Goal: Task Accomplishment & Management: Complete application form

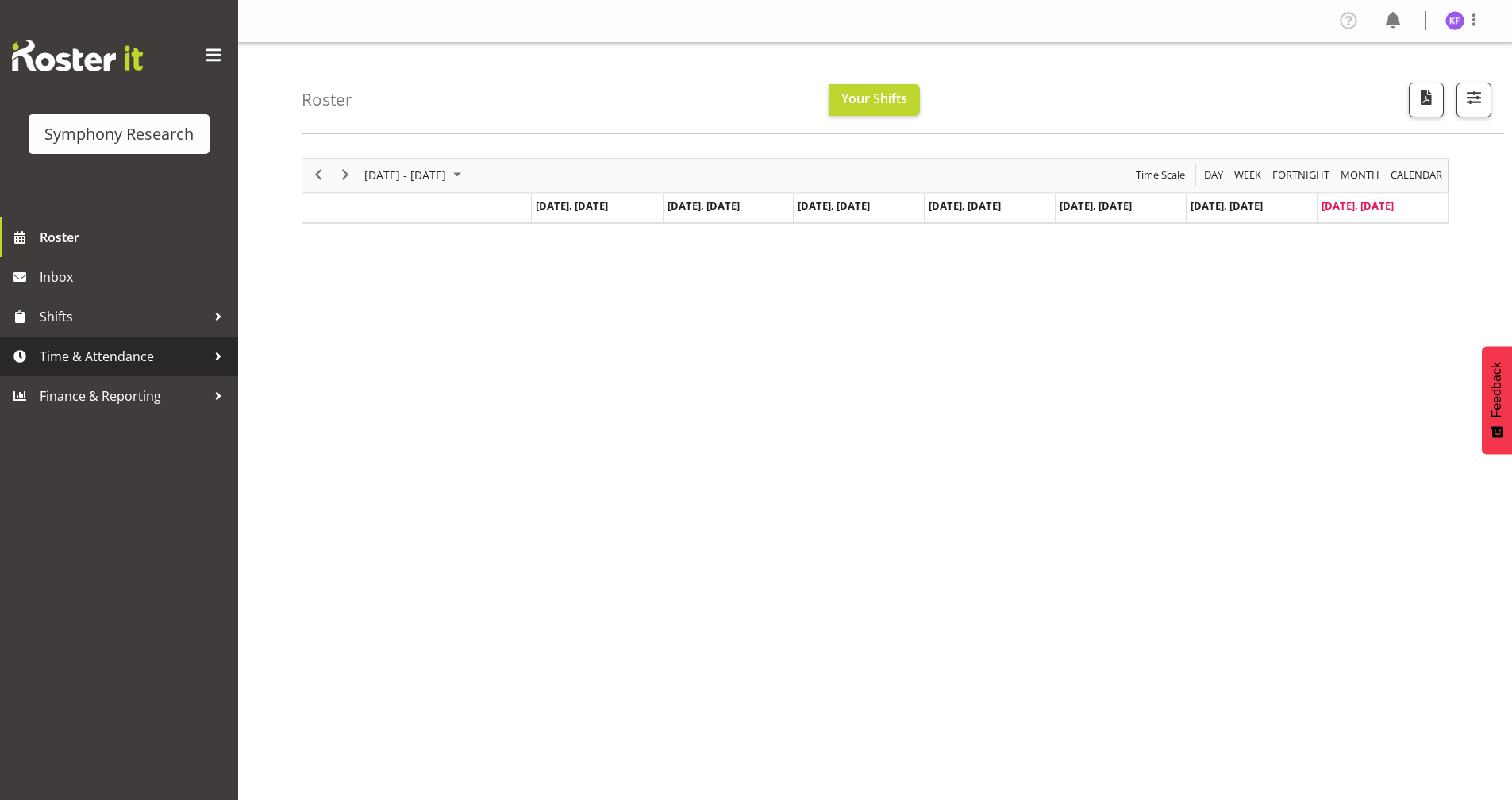
click at [162, 348] on span "Time & Attendance" at bounding box center [123, 356] width 166 height 24
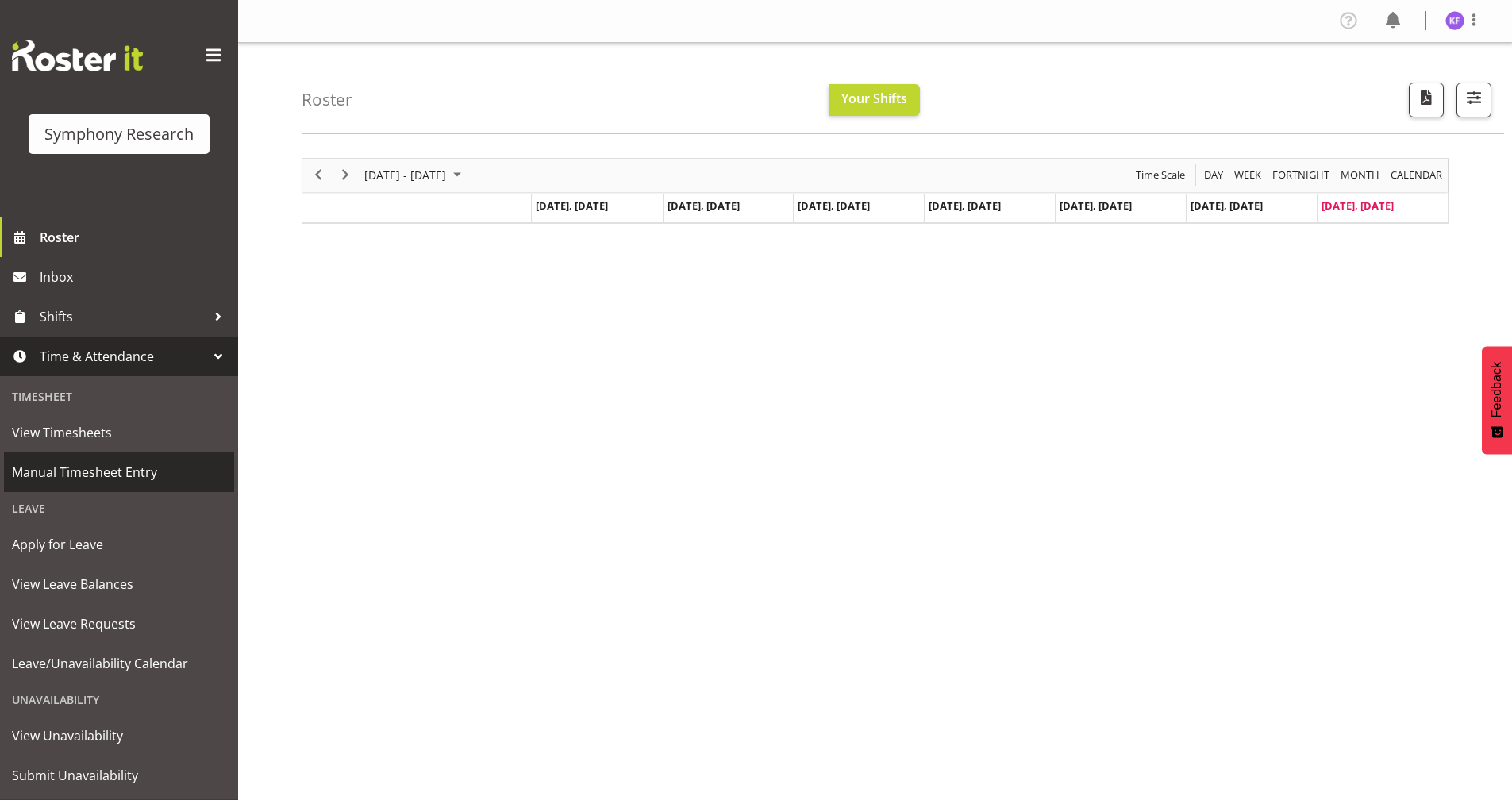
click at [112, 468] on span "Manual Timesheet Entry" at bounding box center [119, 472] width 214 height 24
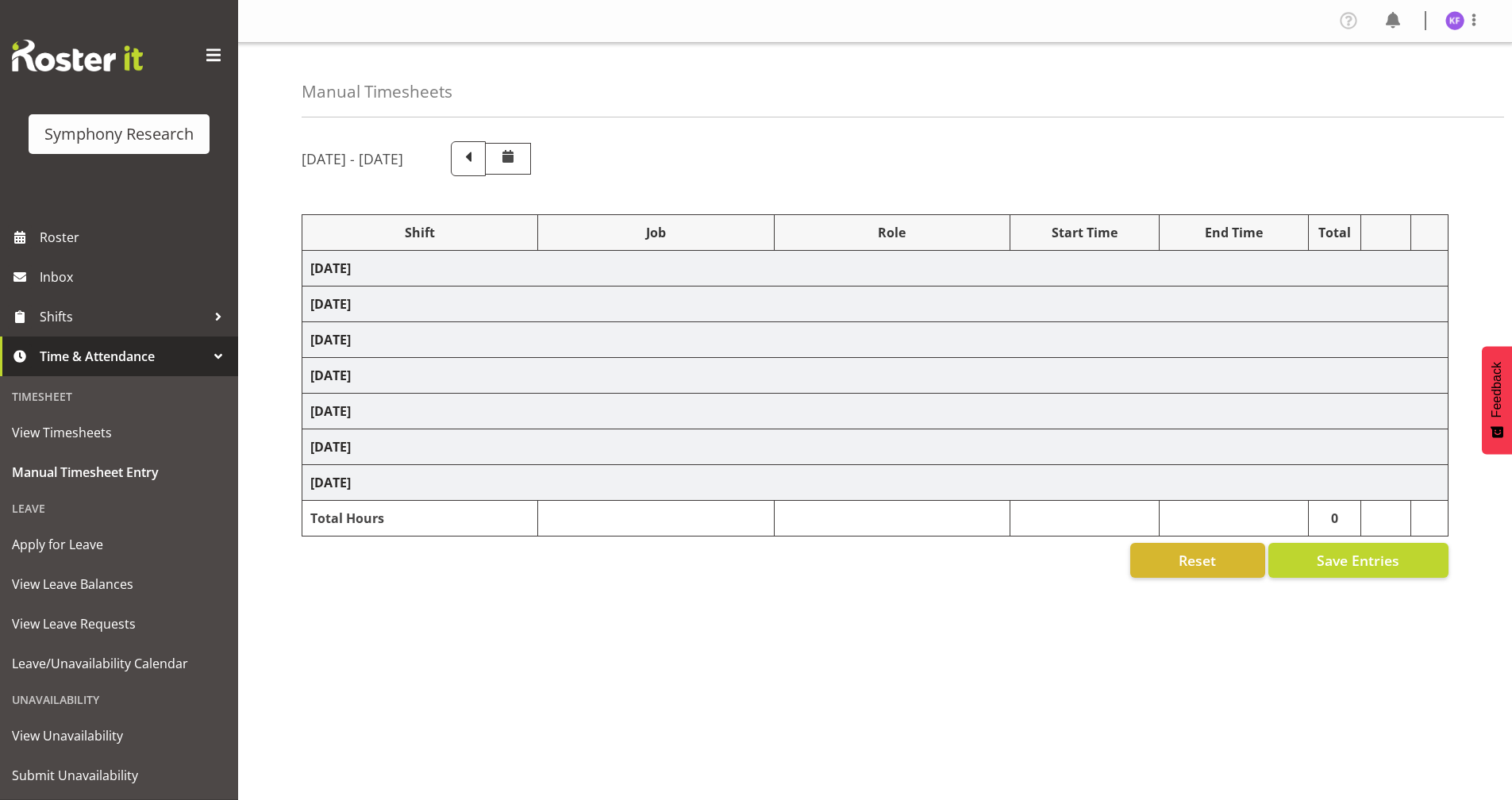
select select
select select "10499"
select select "358"
select select "57853"
select select "10536"
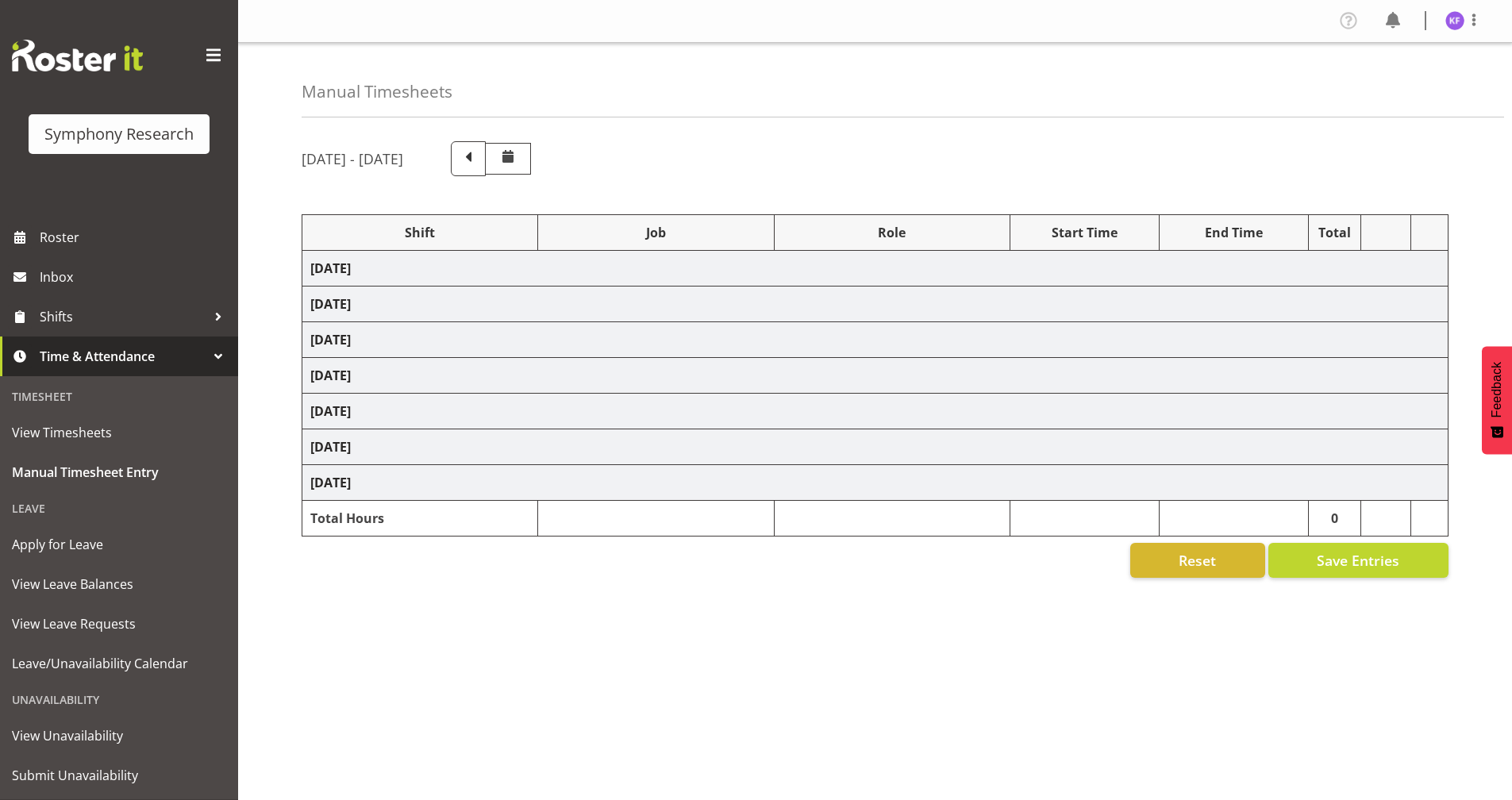
select select "358"
select select "57853"
select select "10536"
select select "358"
select select "41604"
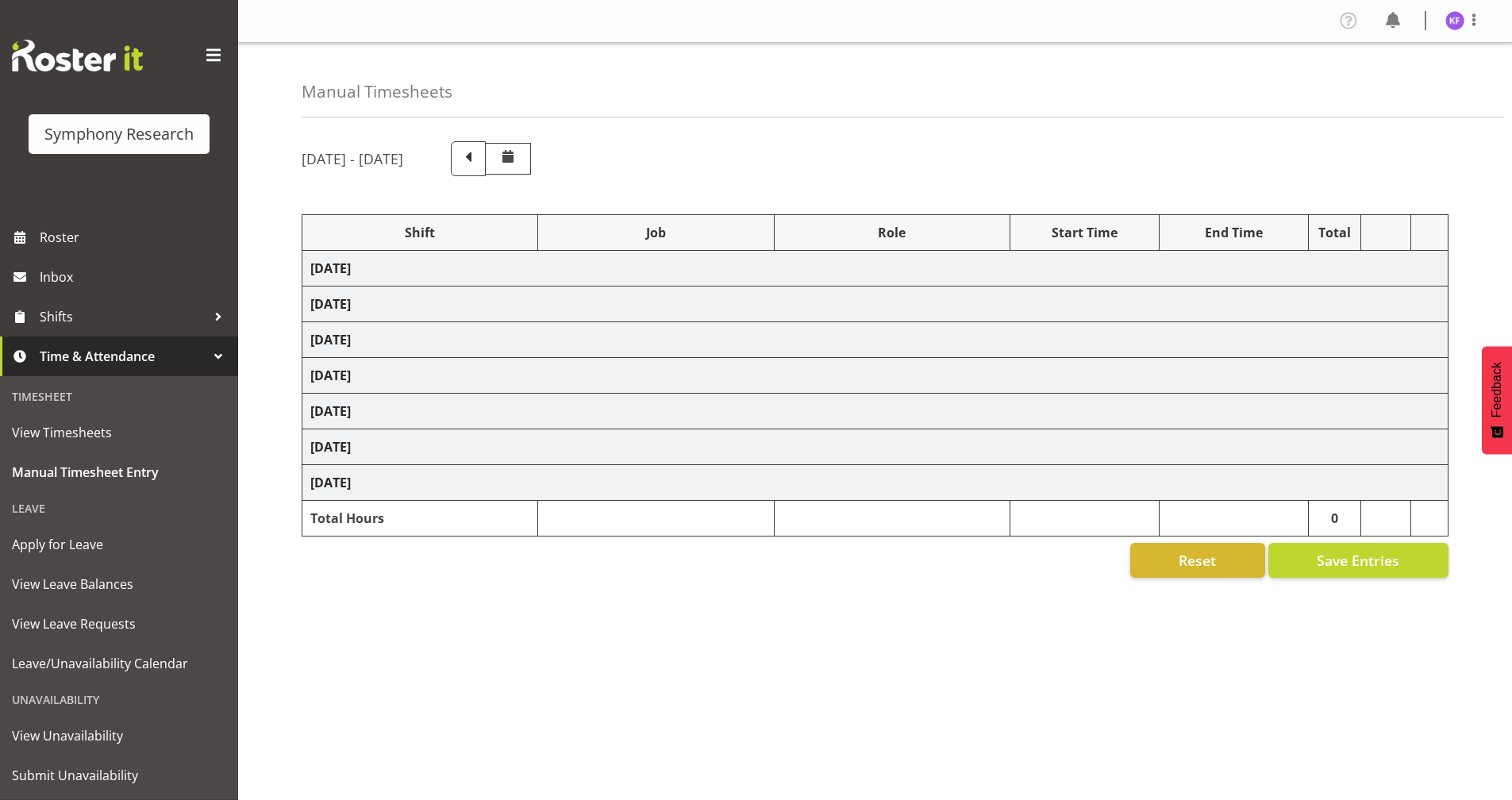
select select "10527"
select select "358"
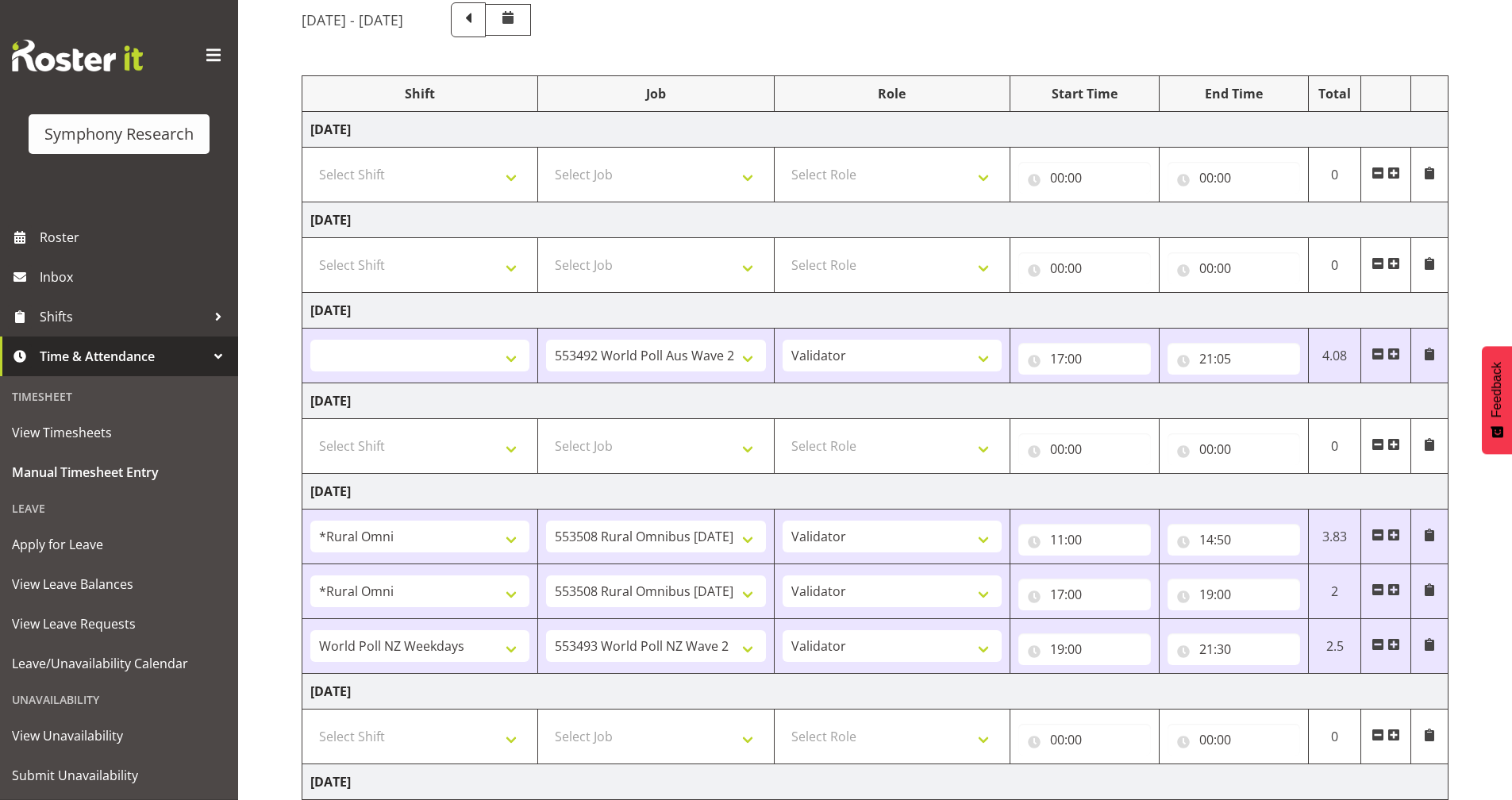
scroll to position [295, 0]
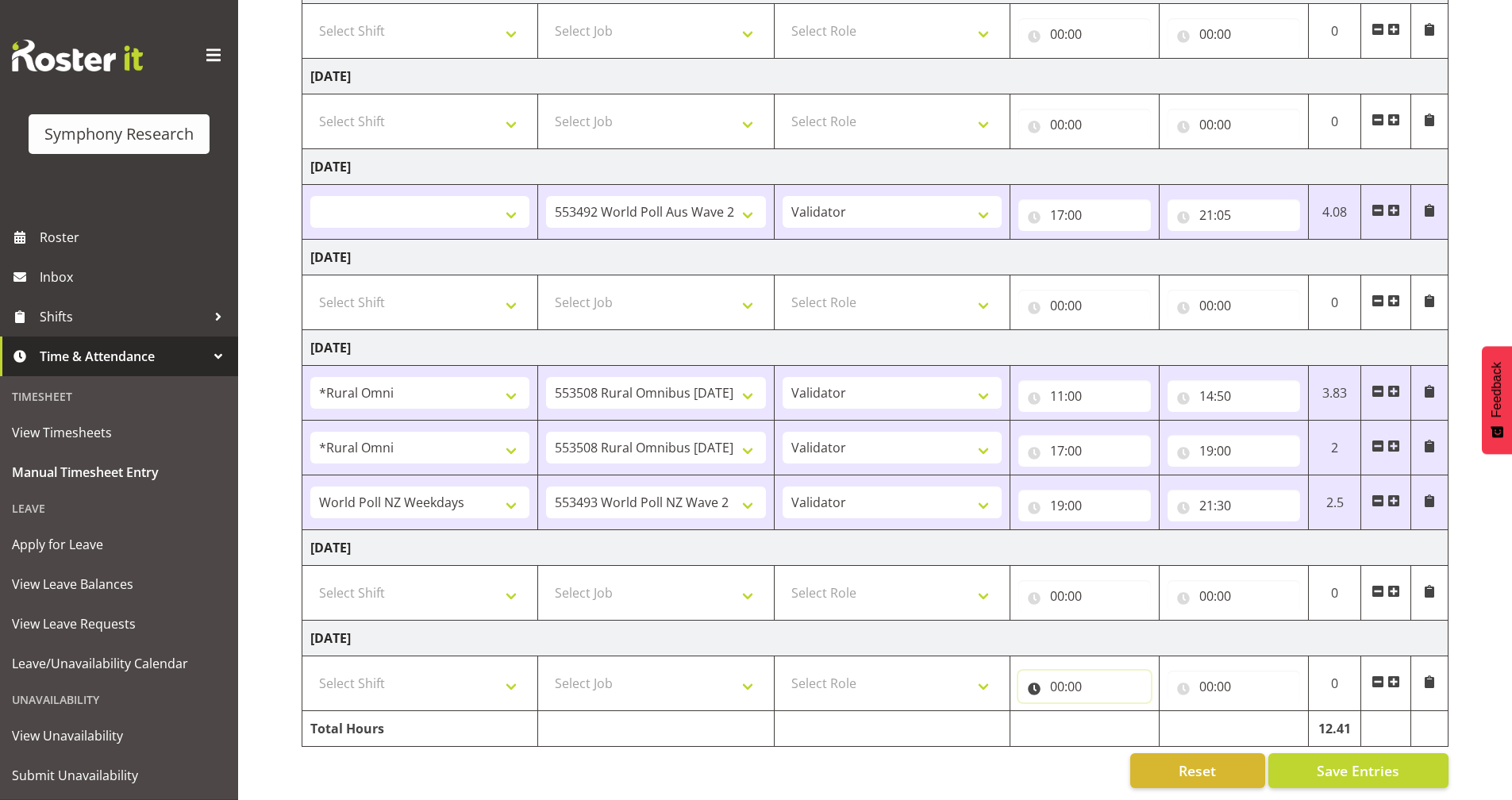
click at [1038, 677] on input "00:00" at bounding box center [1084, 687] width 133 height 32
drag, startPoint x: 1123, startPoint y: 717, endPoint x: 1134, endPoint y: 713, distance: 11.7
click at [1123, 717] on select "00 01 02 03 04 05 06 07 08 09 10 11 12 13 14 15 16 17 18 19 20 21 22 23" at bounding box center [1126, 727] width 35 height 32
select select "12"
select select
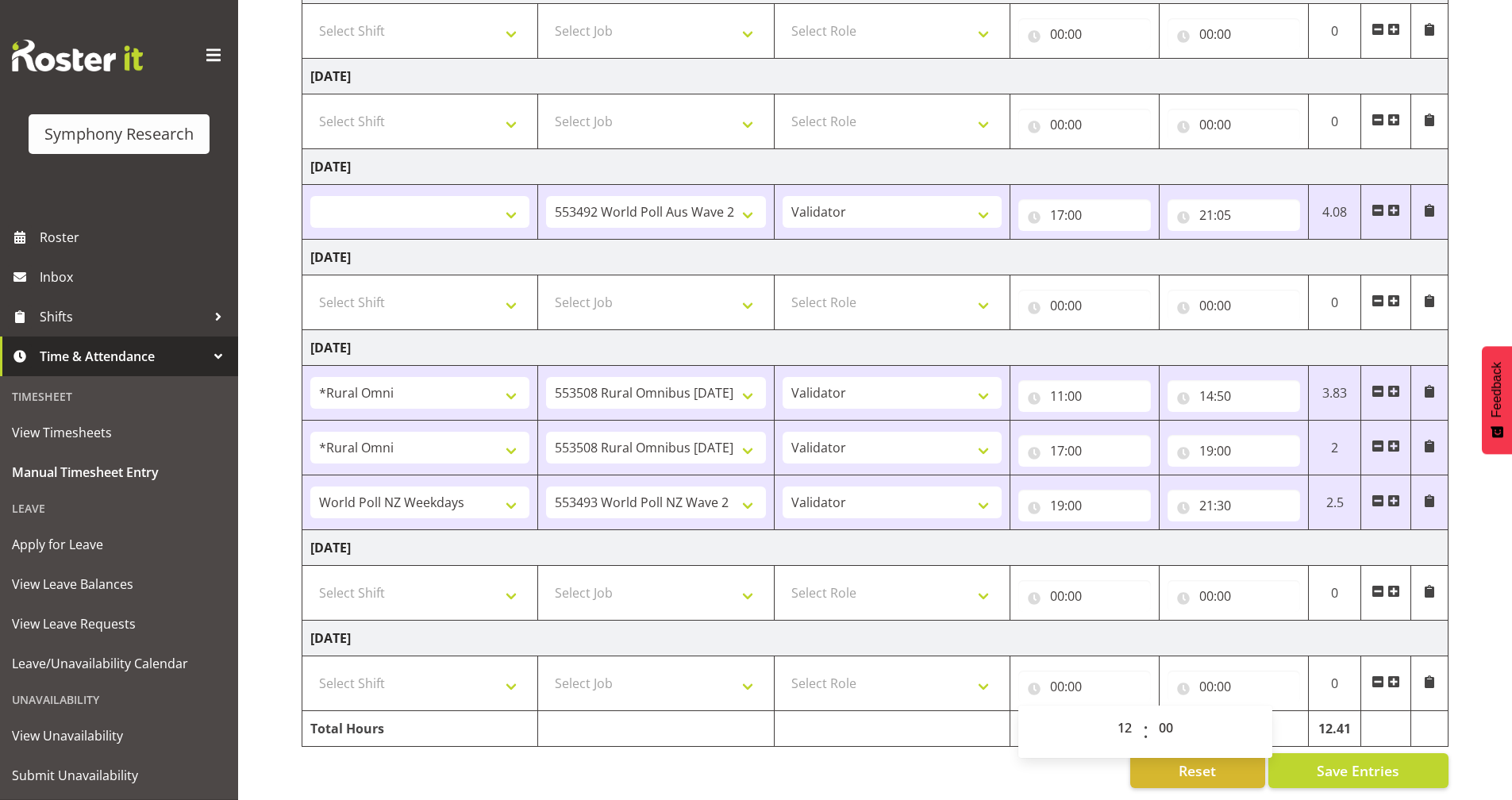
type input "12:00"
click at [1051, 768] on div "Reset Save Entries" at bounding box center [875, 770] width 1146 height 35
click at [1182, 680] on input "00:00" at bounding box center [1234, 687] width 133 height 32
click at [1277, 714] on select "00 01 02 03 04 05 06 07 08 09 10 11 12 13 14 15 16 17 18 19 20 21 22 23" at bounding box center [1276, 727] width 35 height 32
select select "16"
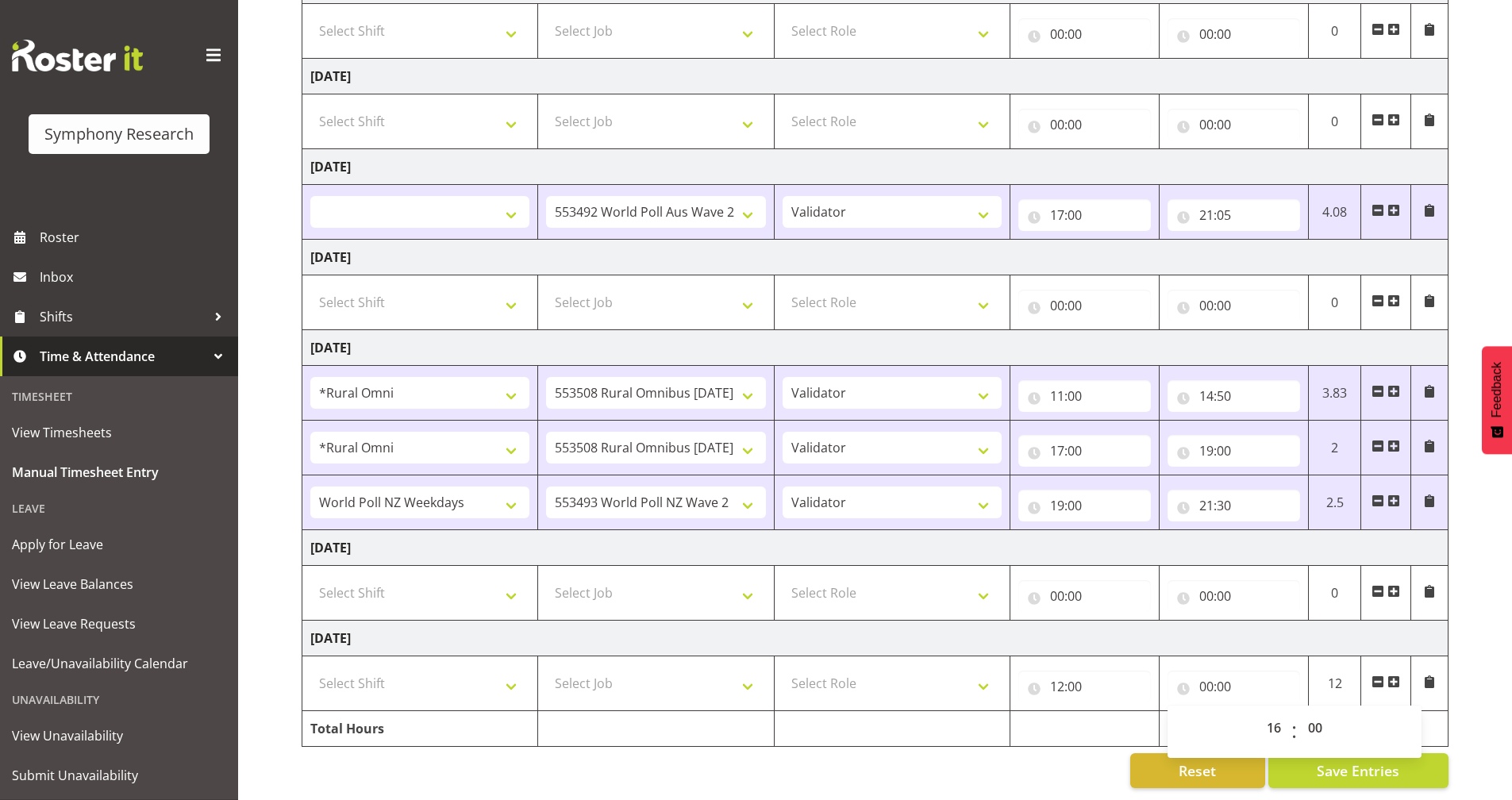
select select
type input "16:00"
click at [967, 774] on div "Reset Save Entries" at bounding box center [875, 770] width 1146 height 35
click at [878, 672] on select "Select Role Briefing Interviewing Validator Supervisor" at bounding box center [891, 683] width 219 height 32
select select "358"
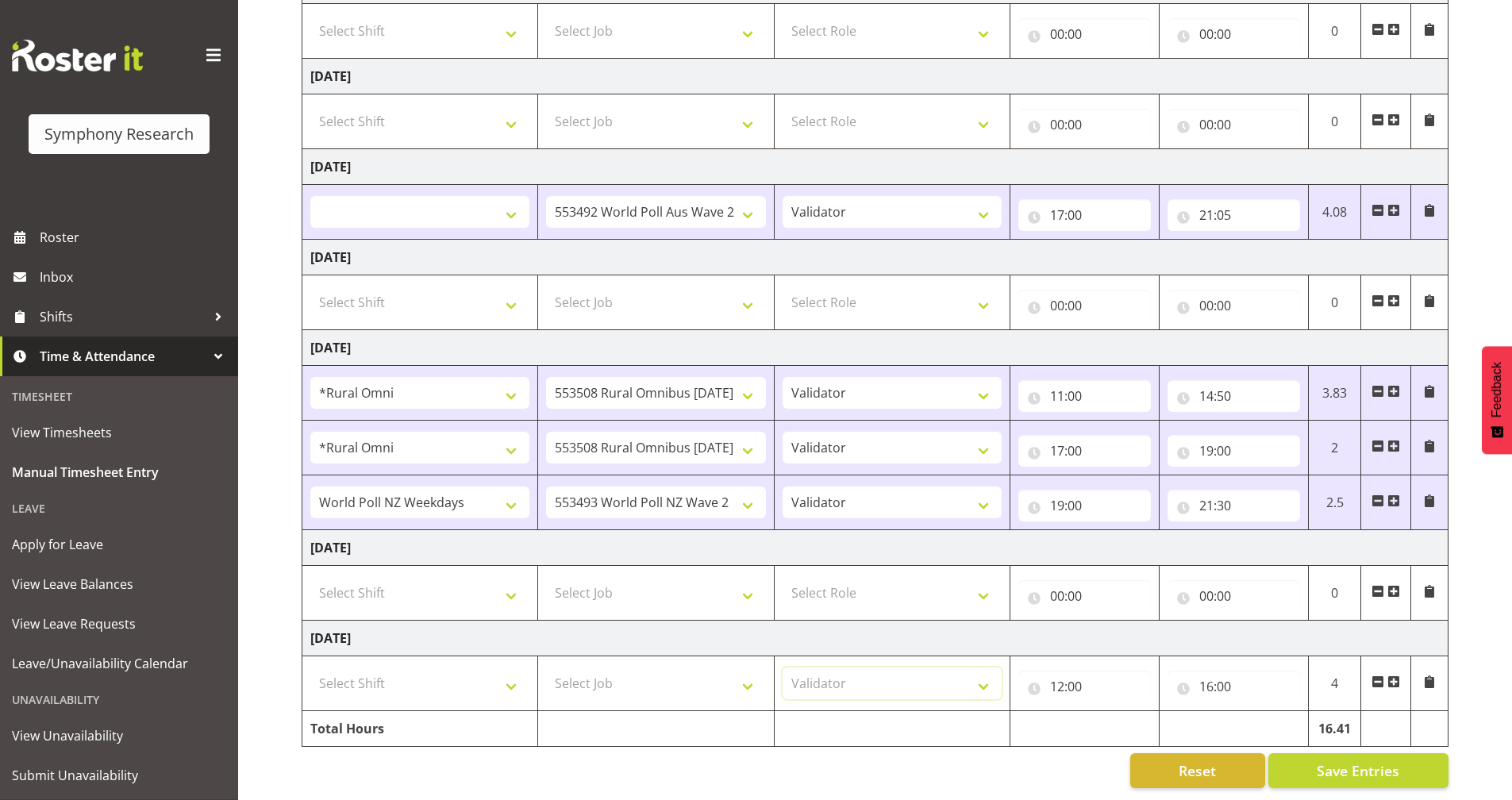
click at [783, 667] on select "Select Role Briefing Interviewing Validator Supervisor" at bounding box center [891, 683] width 219 height 32
select select
click at [676, 675] on select "Select Job 550060 IF Admin 553492 World Poll Aus Wave 2 Main 2025 553493 World …" at bounding box center [655, 683] width 219 height 32
select select "10527"
click at [546, 667] on select "Select Job 550060 IF Admin 553492 World Poll Aus Wave 2 Main 2025 553493 World …" at bounding box center [655, 683] width 219 height 32
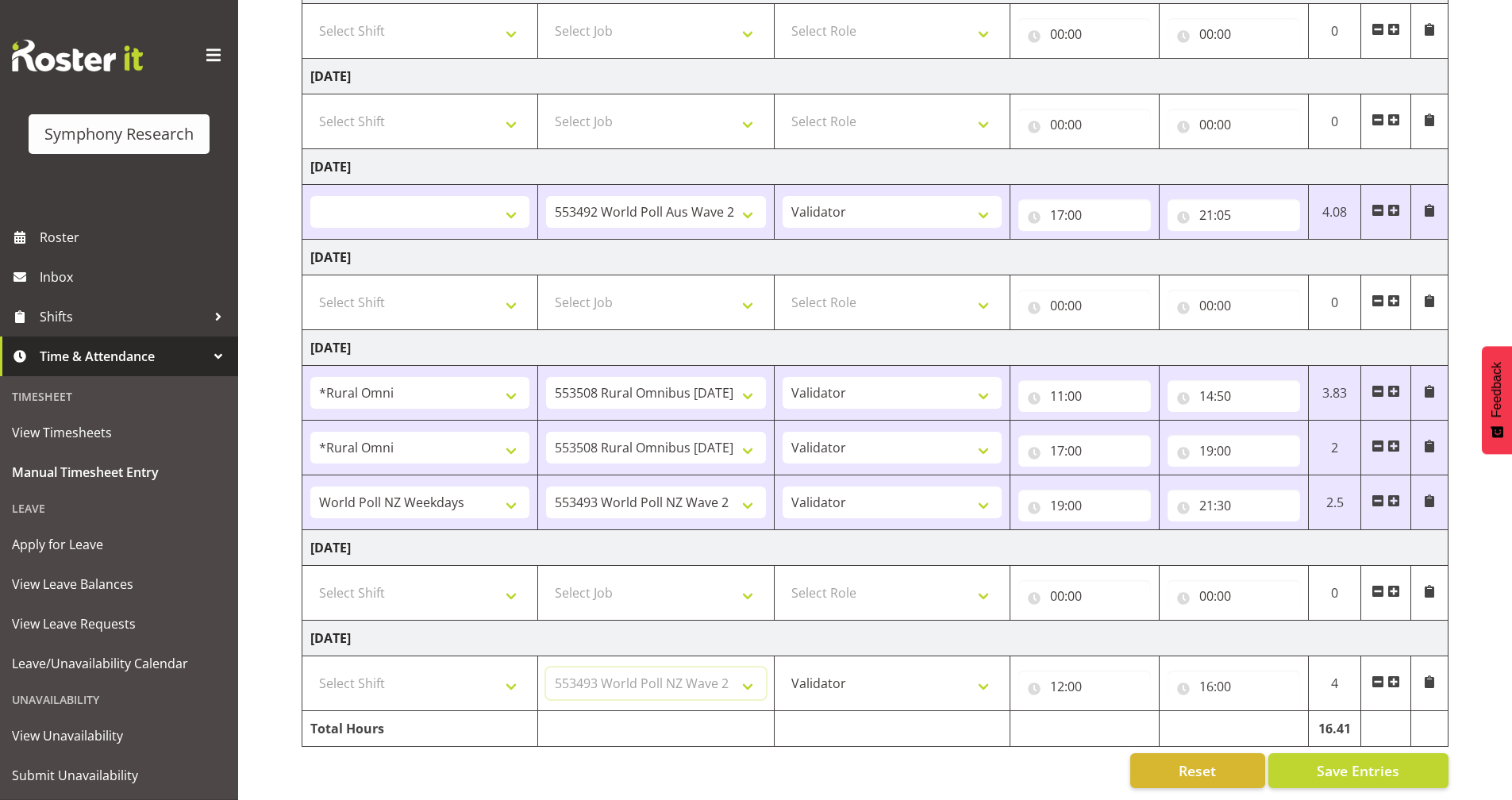
select select
click at [407, 667] on select "Select Shift !!Weekend Residential (Roster IT Shift Label) *Business 9/10am ~ 4…" at bounding box center [420, 683] width 219 height 32
select select "41319"
click at [311, 667] on select "Select Shift !!Weekend Residential (Roster IT Shift Label) *Business 9/10am ~ 4…" at bounding box center [420, 683] width 219 height 32
click at [1326, 760] on span "Save Entries" at bounding box center [1357, 770] width 82 height 20
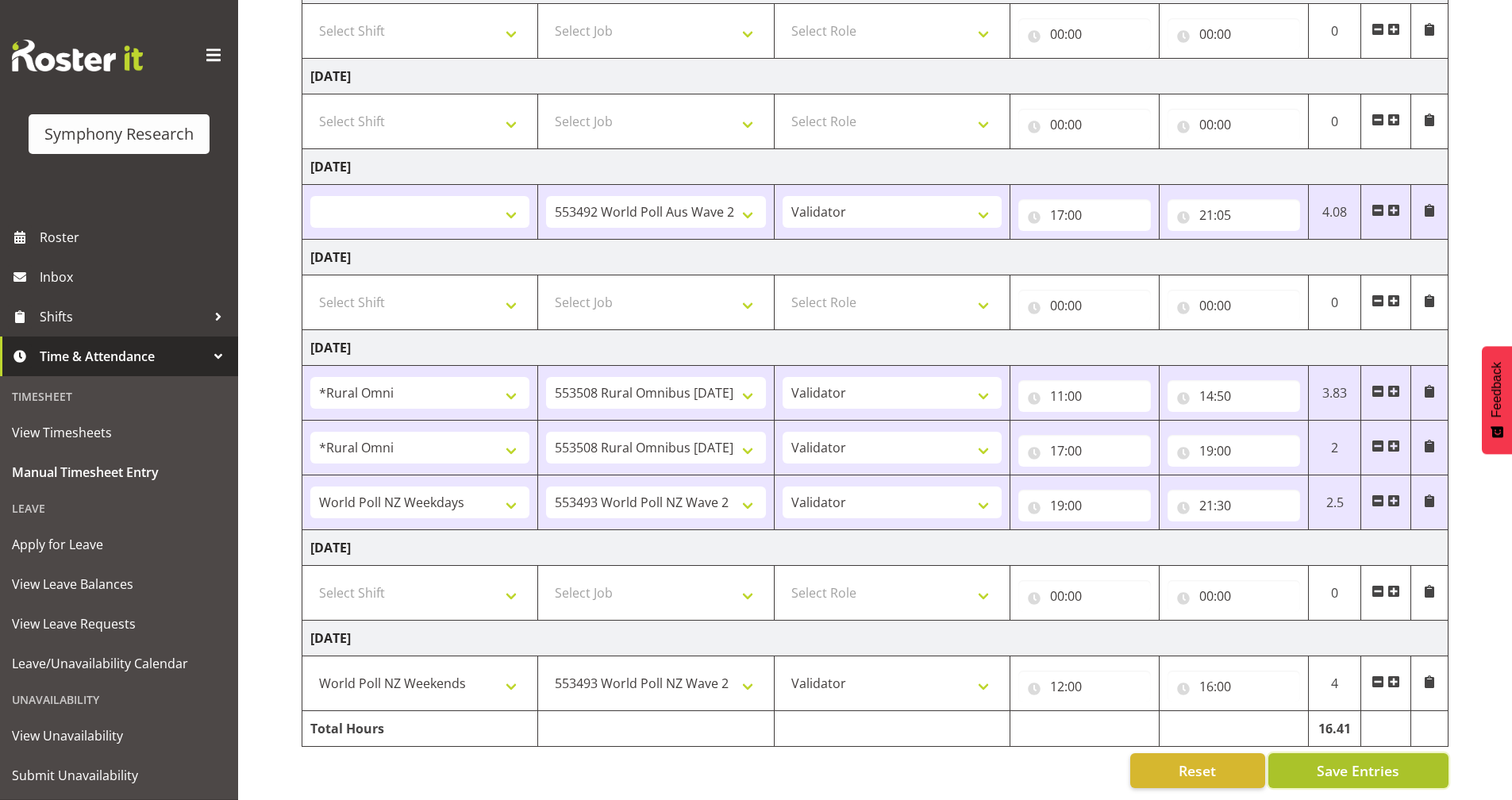
select select
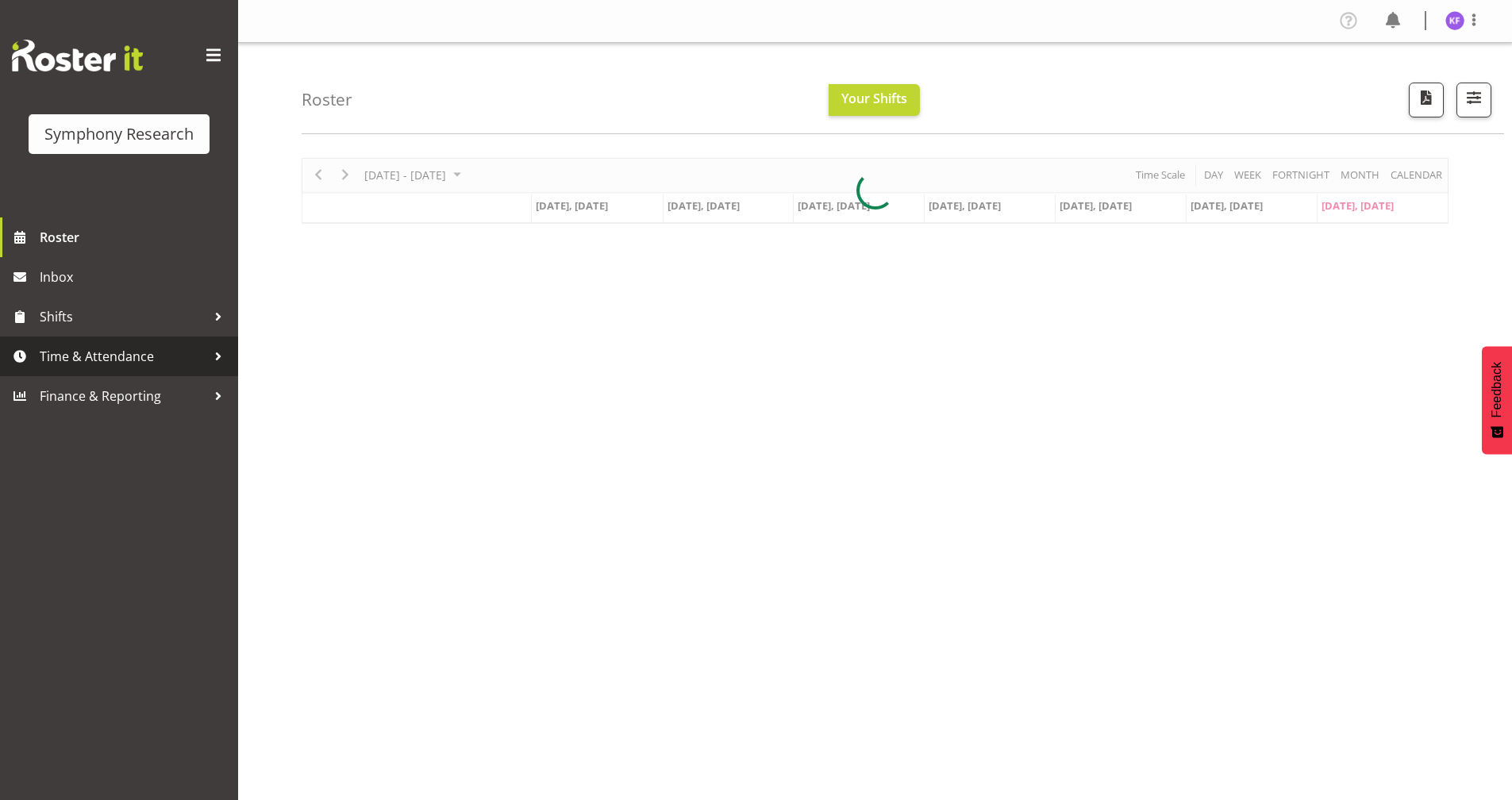
click at [114, 349] on span "Time & Attendance" at bounding box center [123, 356] width 166 height 24
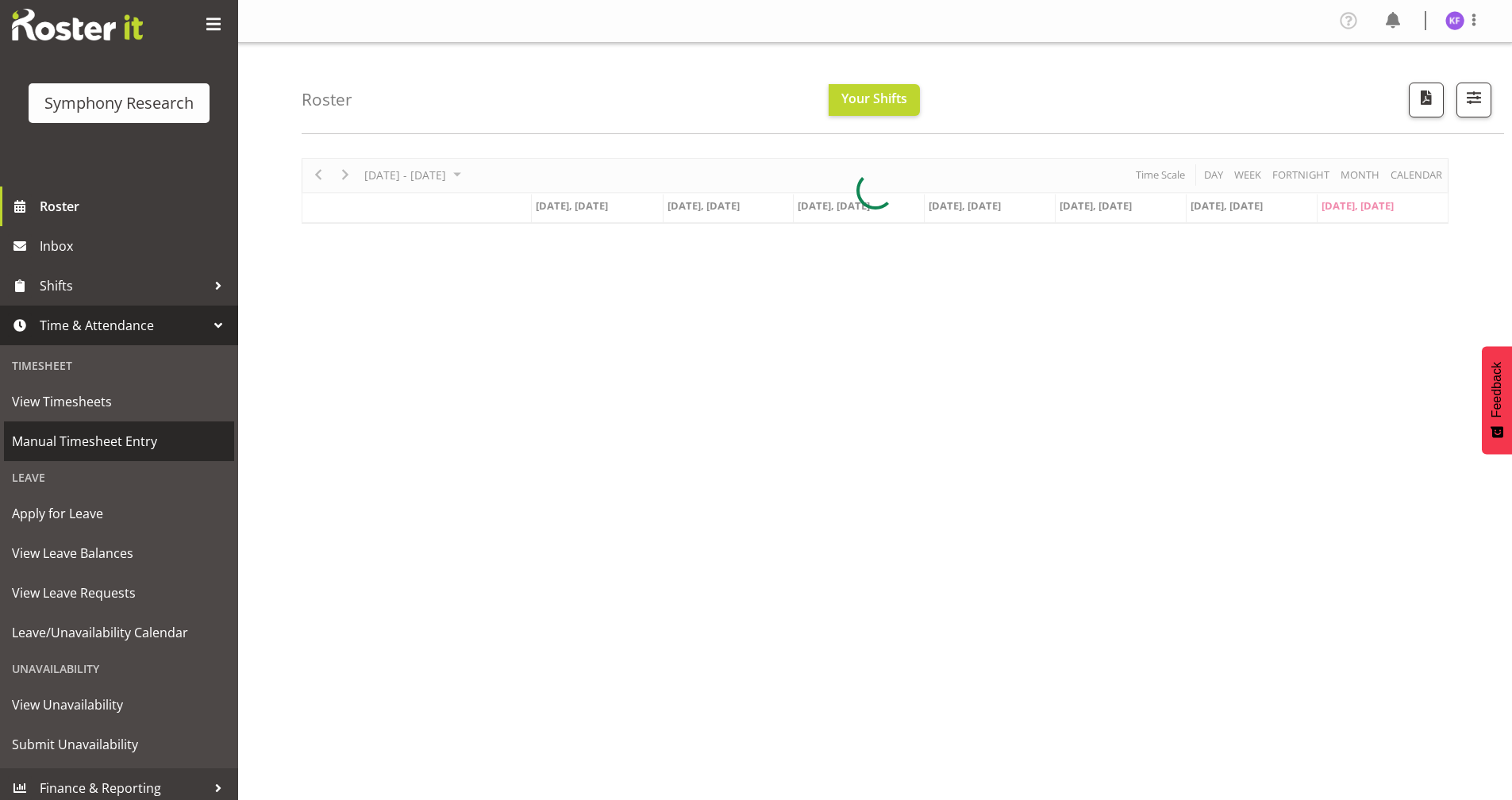
scroll to position [39, 0]
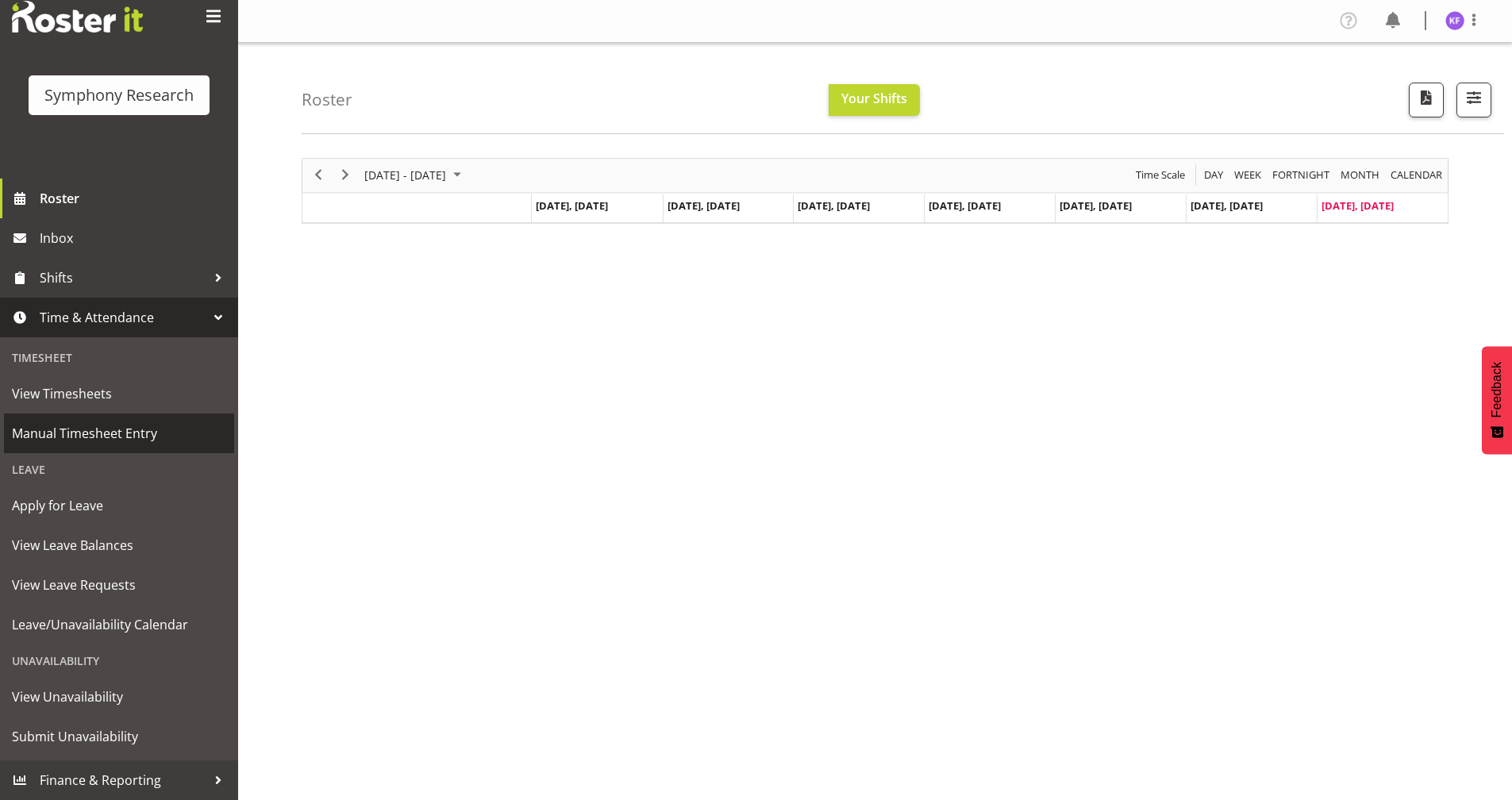
click at [142, 426] on span "Manual Timesheet Entry" at bounding box center [119, 433] width 214 height 24
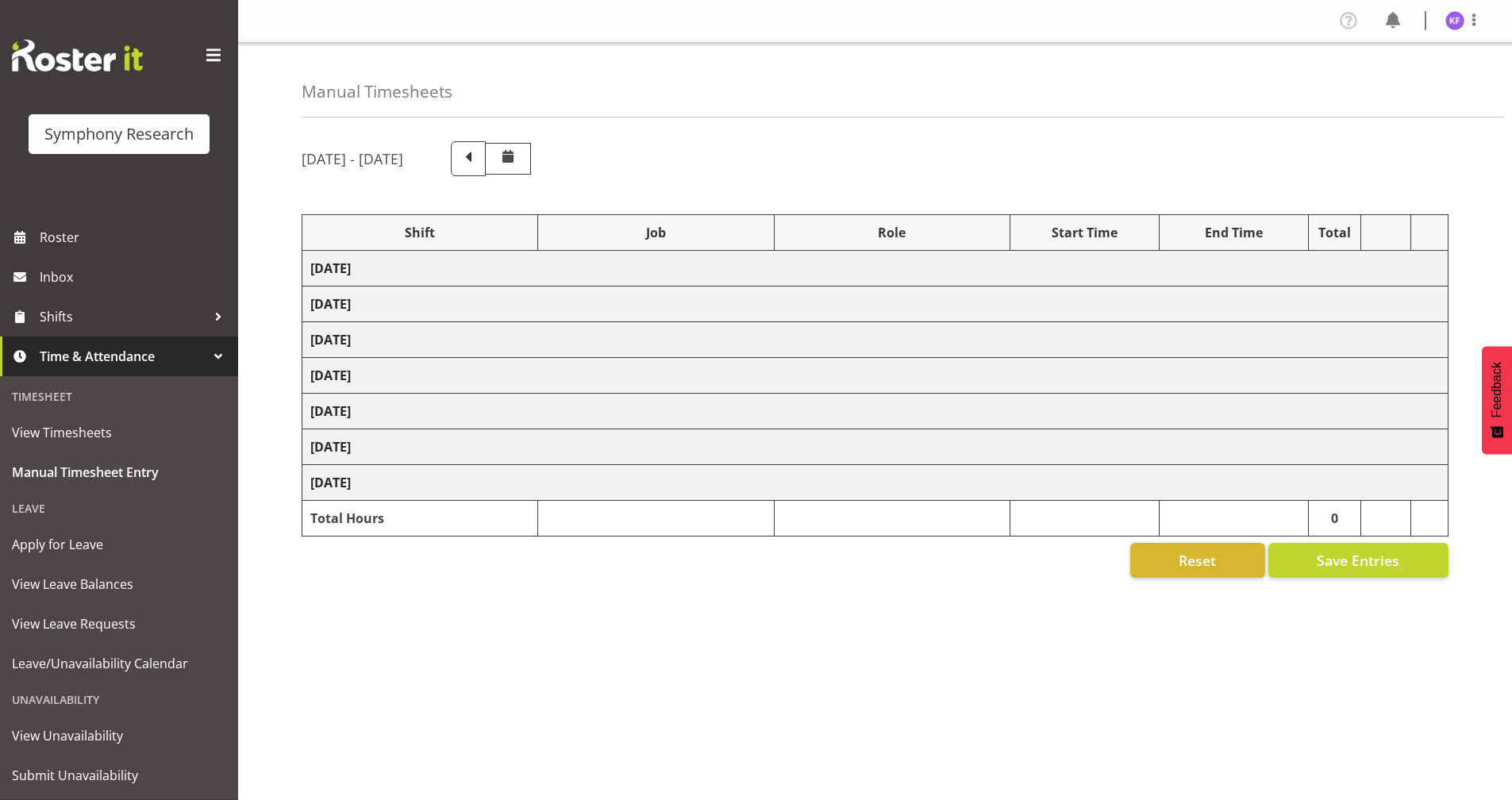
select select
select select "10499"
select select "358"
select select "57853"
select select "10536"
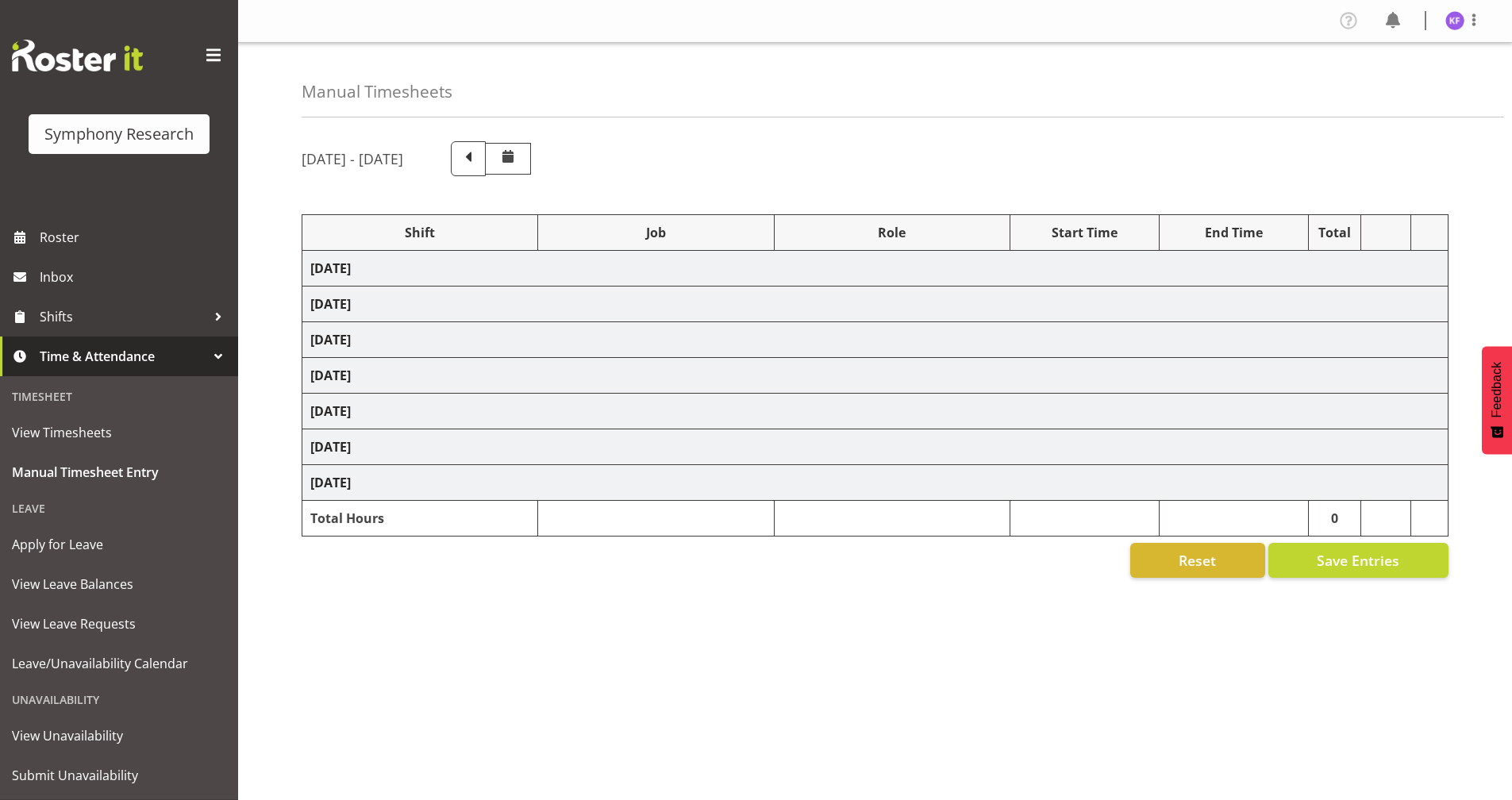
select select "358"
select select "57853"
select select "10536"
select select "358"
select select "41604"
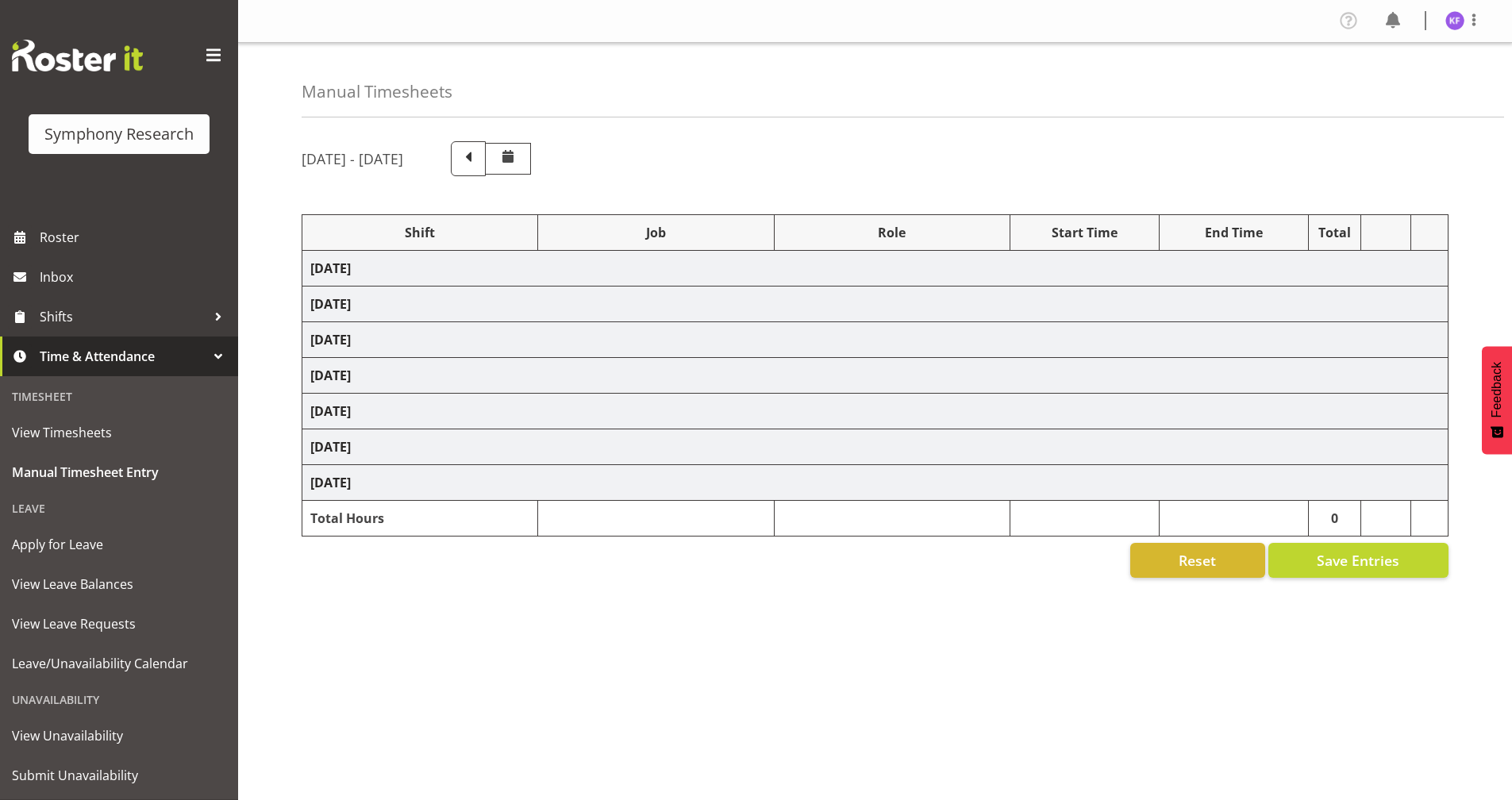
select select "10527"
select select "358"
select select "41319"
select select "10527"
select select "358"
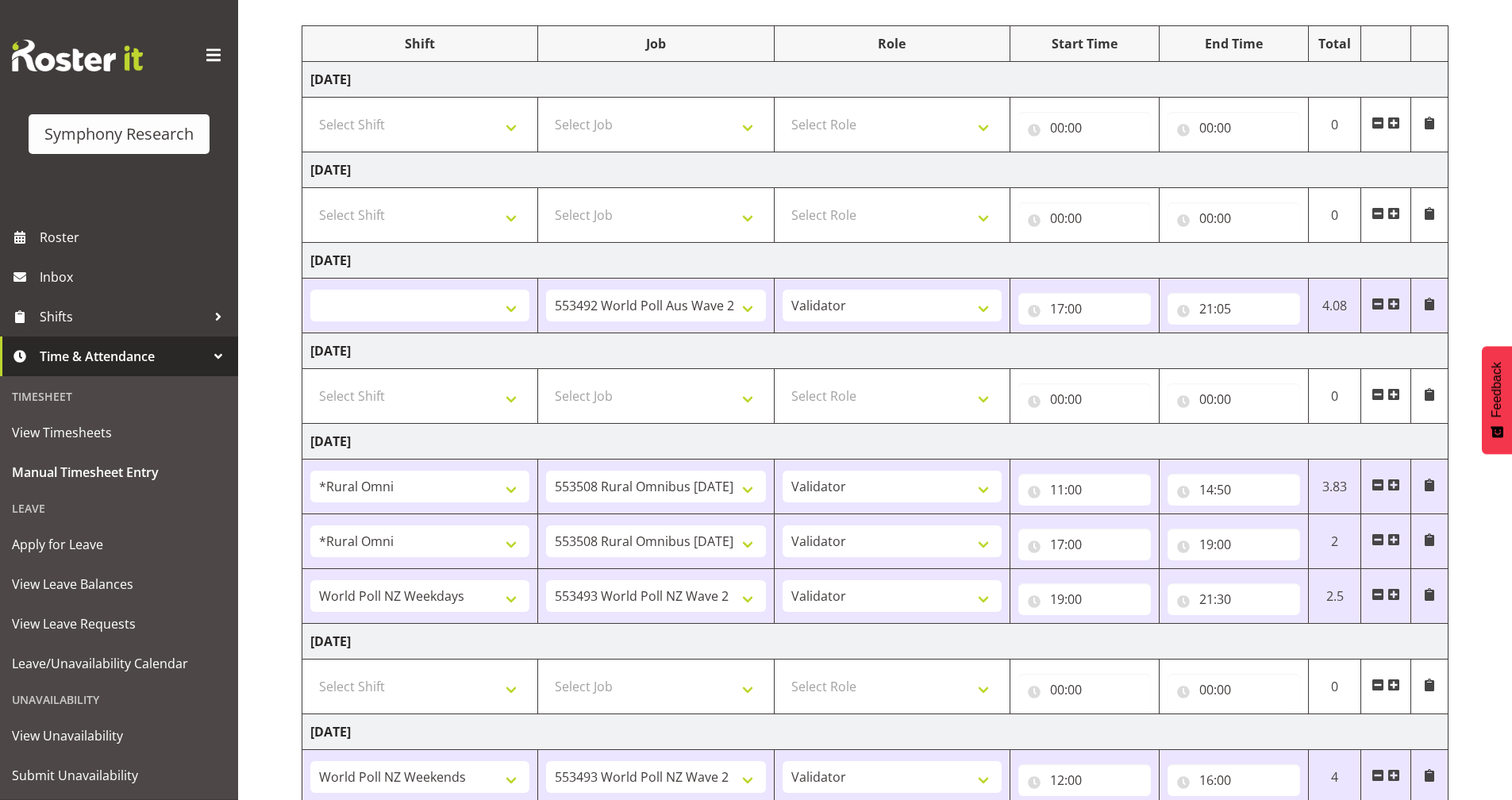
scroll to position [295, 0]
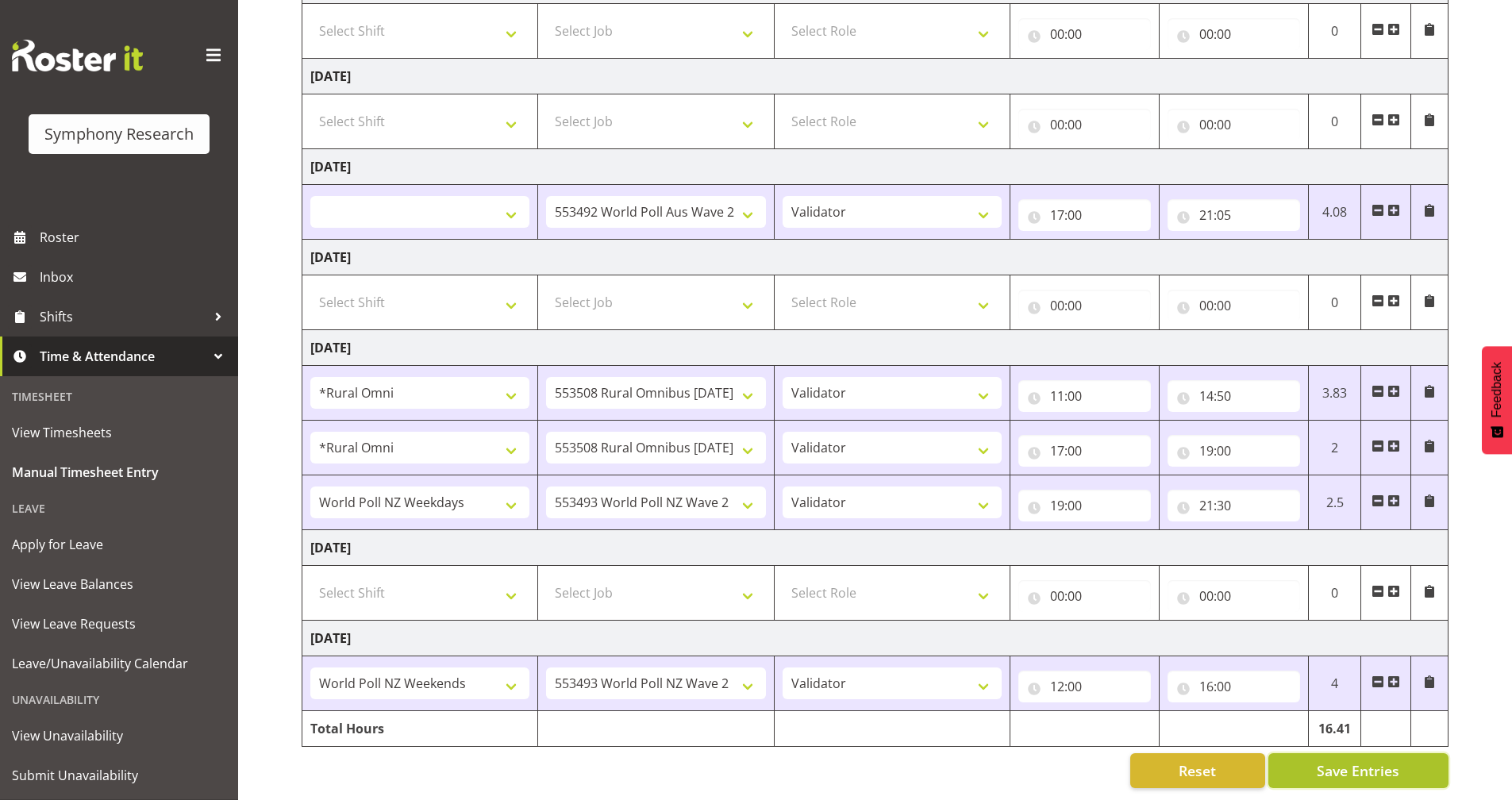
click at [1317, 760] on span "Save Entries" at bounding box center [1357, 770] width 82 height 20
select select
